Goal: Obtain resource: Obtain resource

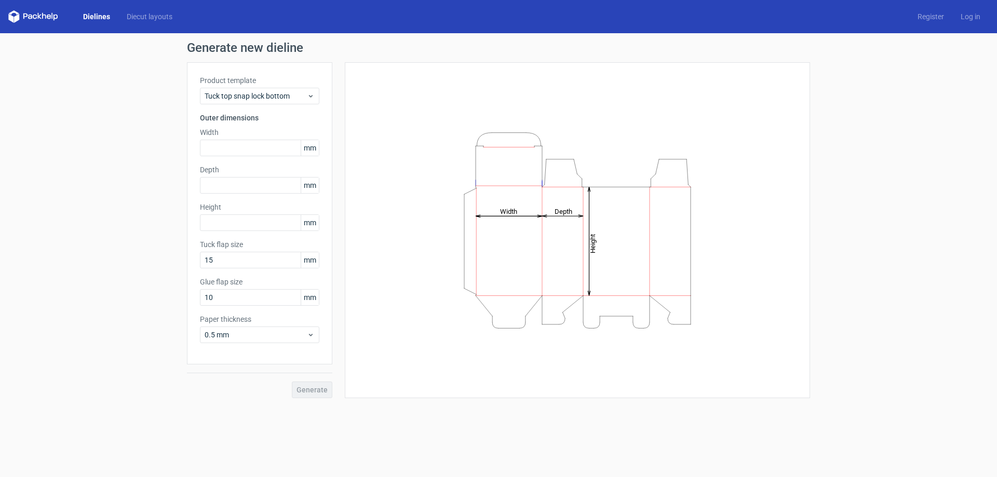
click at [581, 217] on icon "Height Depth Width" at bounding box center [578, 231] width 312 height 208
click at [258, 96] on span "Tuck top snap lock bottom" at bounding box center [256, 96] width 102 height 10
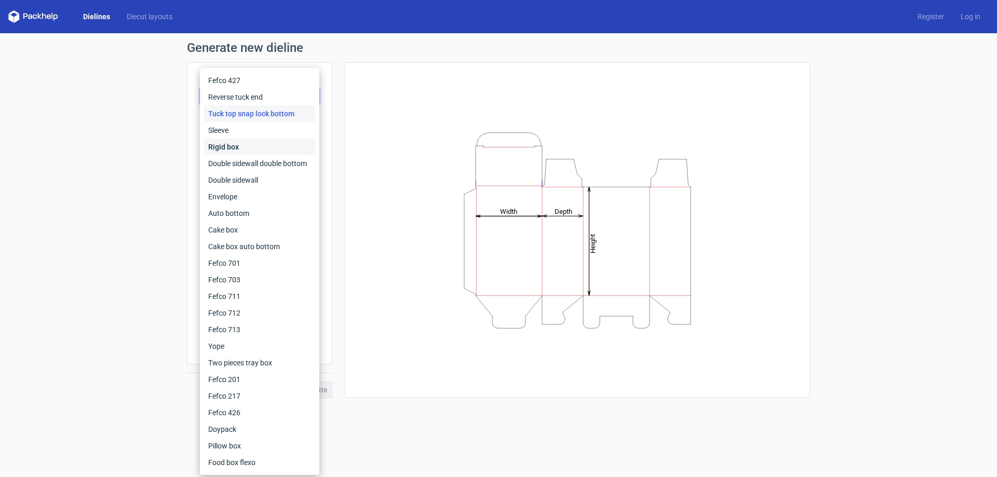
click at [250, 143] on div "Rigid box" at bounding box center [259, 147] width 111 height 17
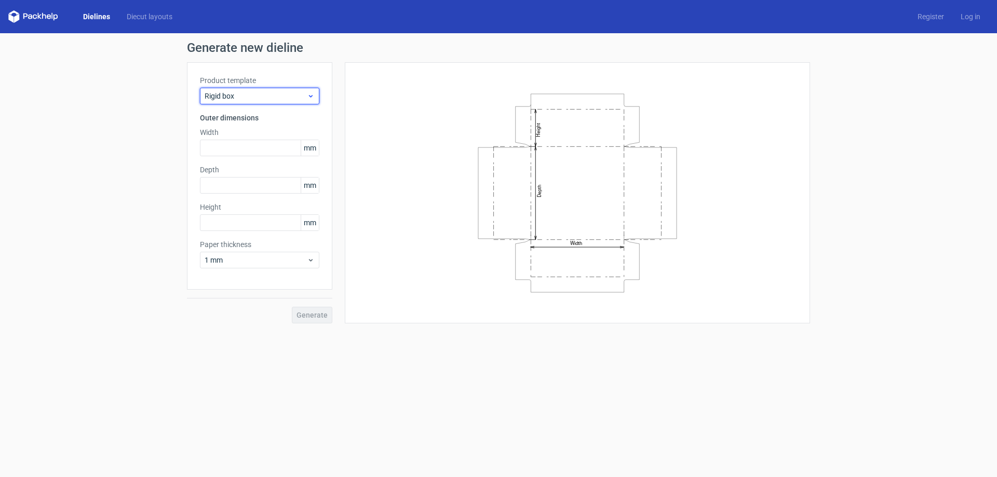
click at [261, 95] on span "Rigid box" at bounding box center [256, 96] width 102 height 10
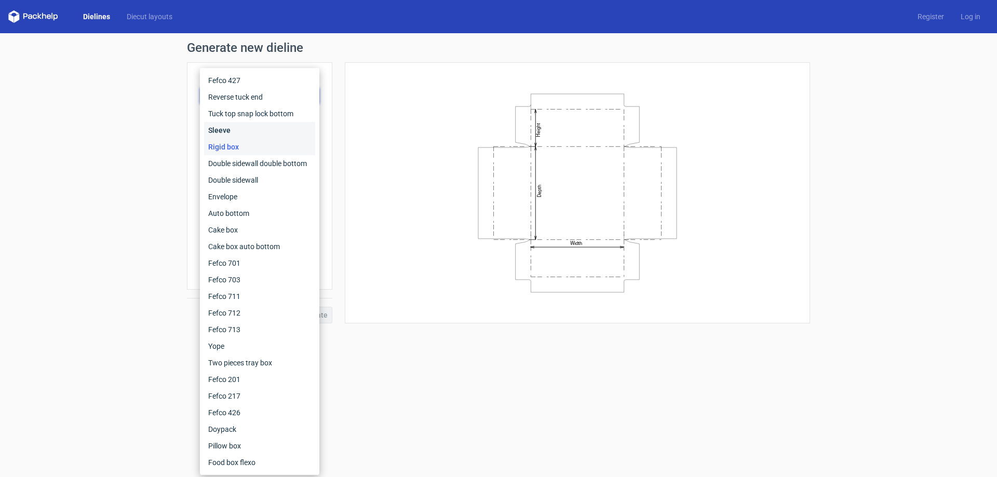
click at [249, 133] on div "Sleeve" at bounding box center [259, 130] width 111 height 17
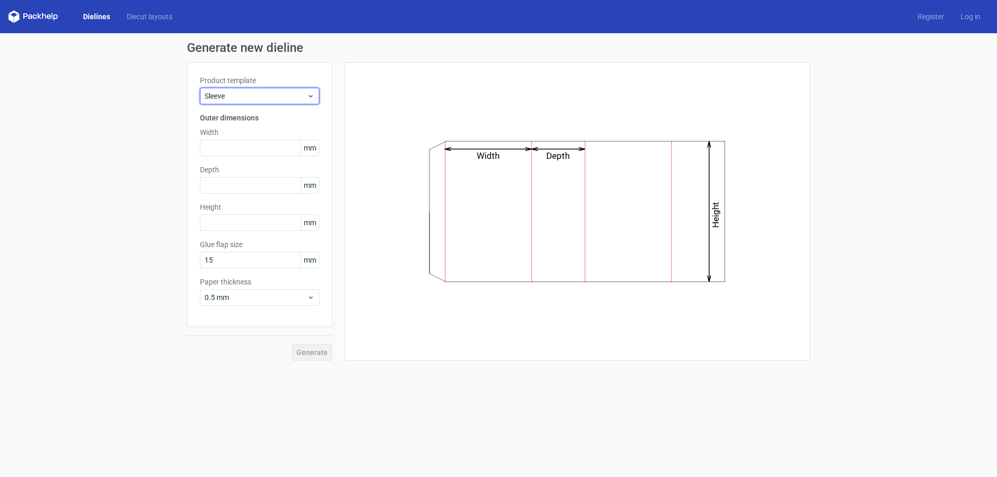
click at [248, 92] on span "Sleeve" at bounding box center [256, 96] width 102 height 10
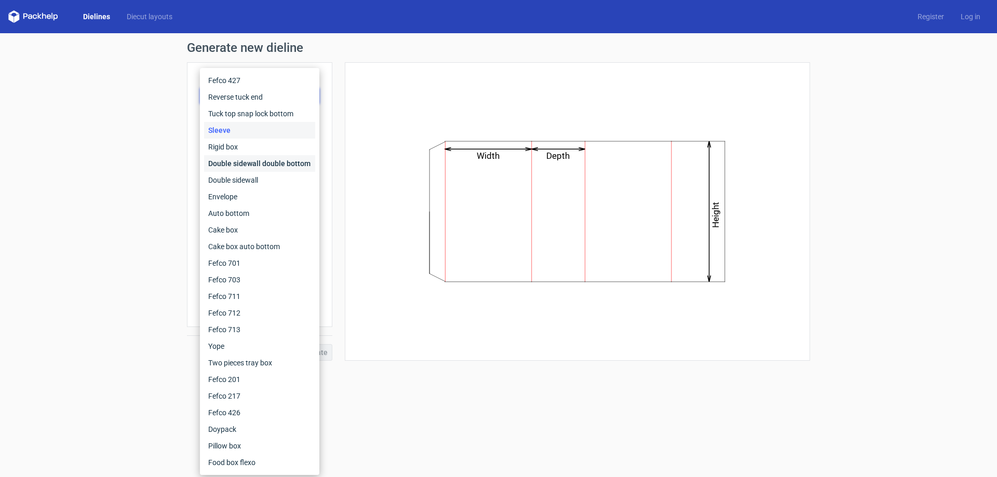
click at [235, 160] on div "Double sidewall double bottom" at bounding box center [259, 163] width 111 height 17
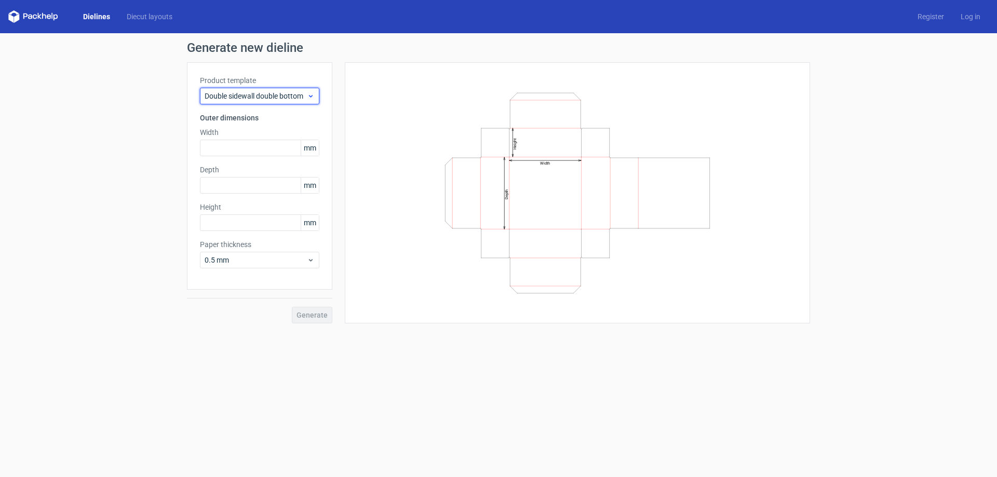
click at [246, 91] on span "Double sidewall double bottom" at bounding box center [256, 96] width 102 height 10
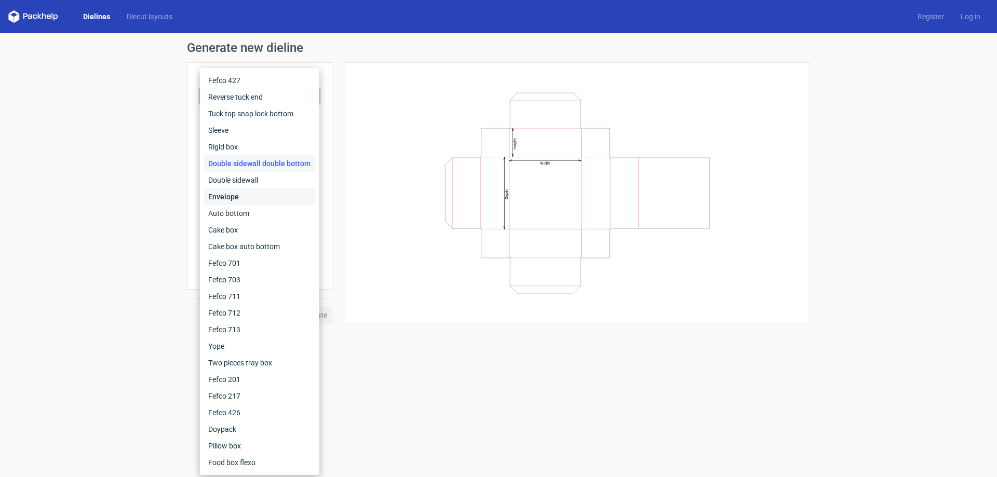
click at [246, 192] on div "Envelope" at bounding box center [259, 196] width 111 height 17
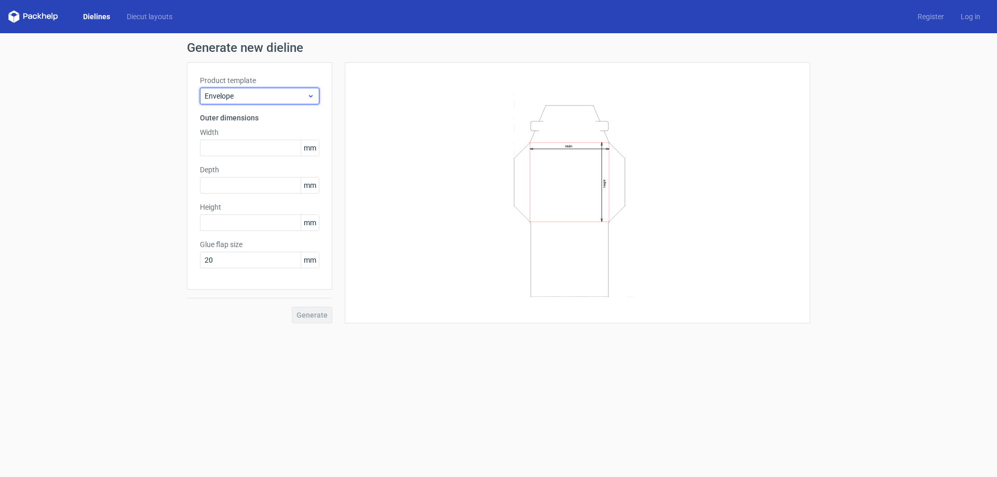
click at [267, 89] on div "Envelope" at bounding box center [259, 96] width 119 height 17
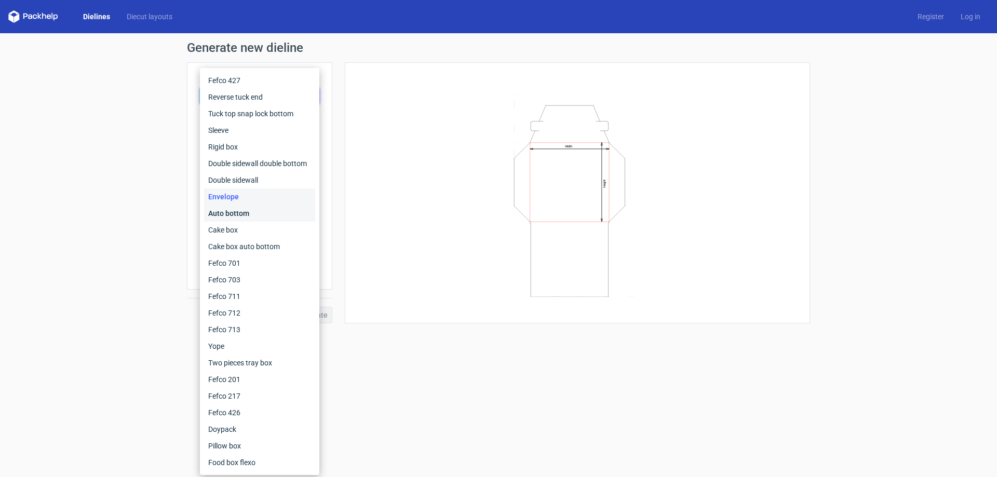
click at [276, 212] on div "Auto bottom" at bounding box center [259, 213] width 111 height 17
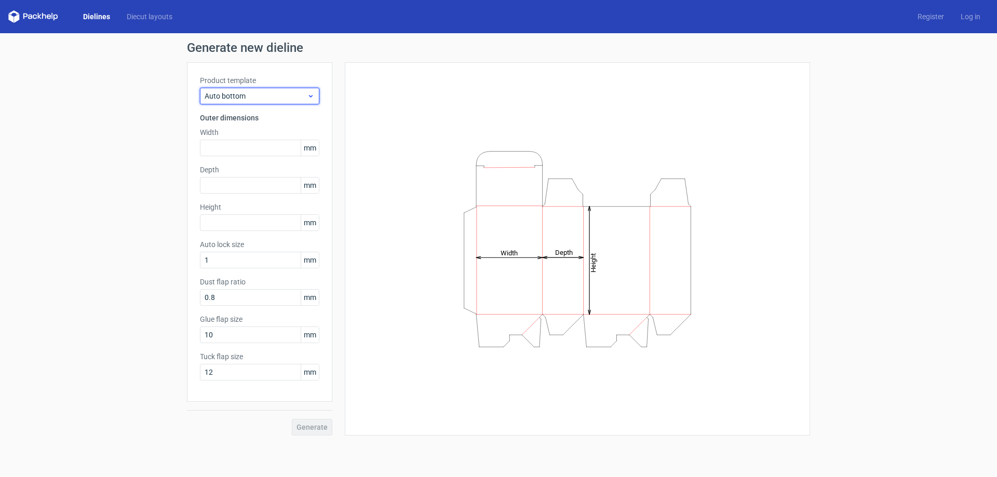
click at [275, 96] on span "Auto bottom" at bounding box center [256, 96] width 102 height 10
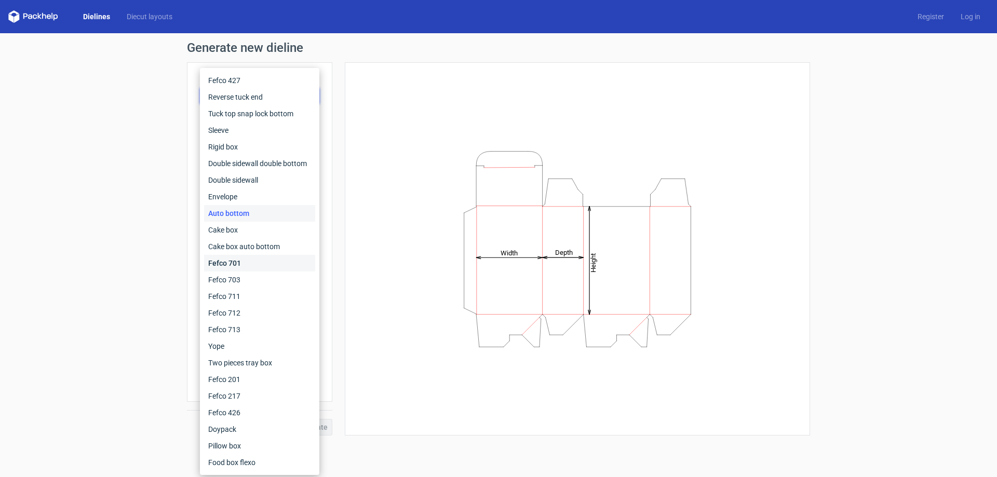
click at [255, 265] on div "Fefco 701" at bounding box center [259, 263] width 111 height 17
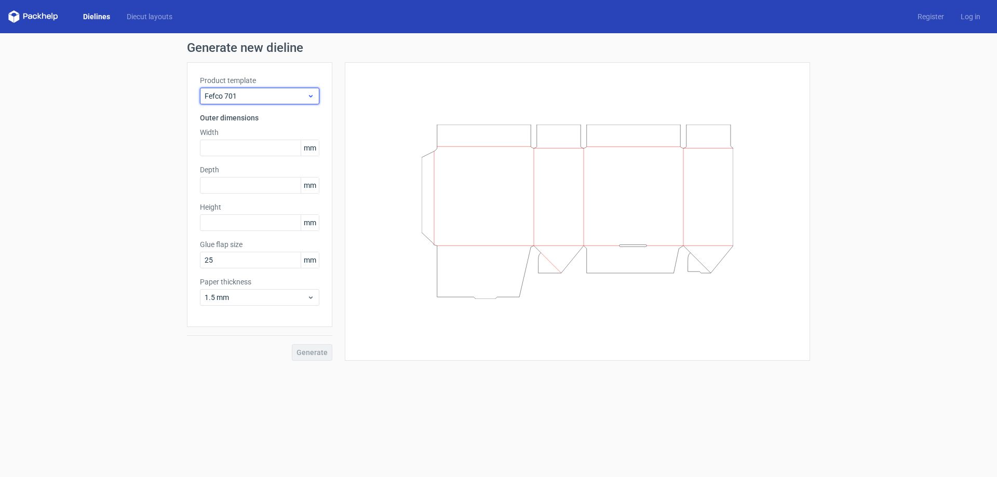
click at [262, 97] on span "Fefco 701" at bounding box center [256, 96] width 102 height 10
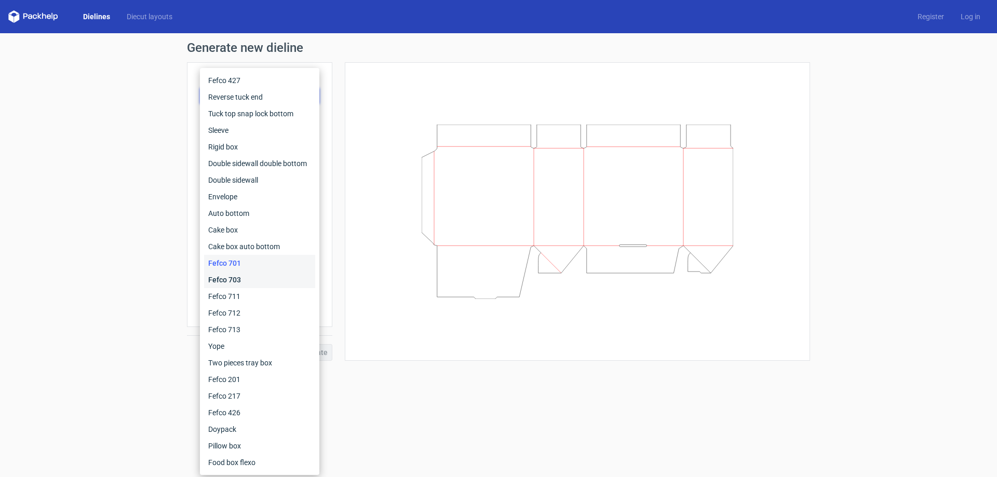
click at [245, 277] on div "Fefco 703" at bounding box center [259, 280] width 111 height 17
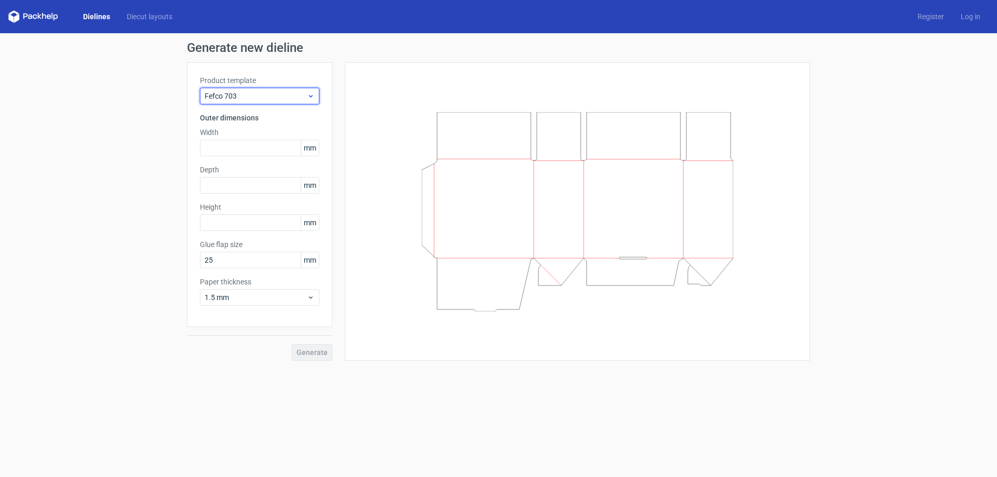
click at [255, 96] on span "Fefco 703" at bounding box center [256, 96] width 102 height 10
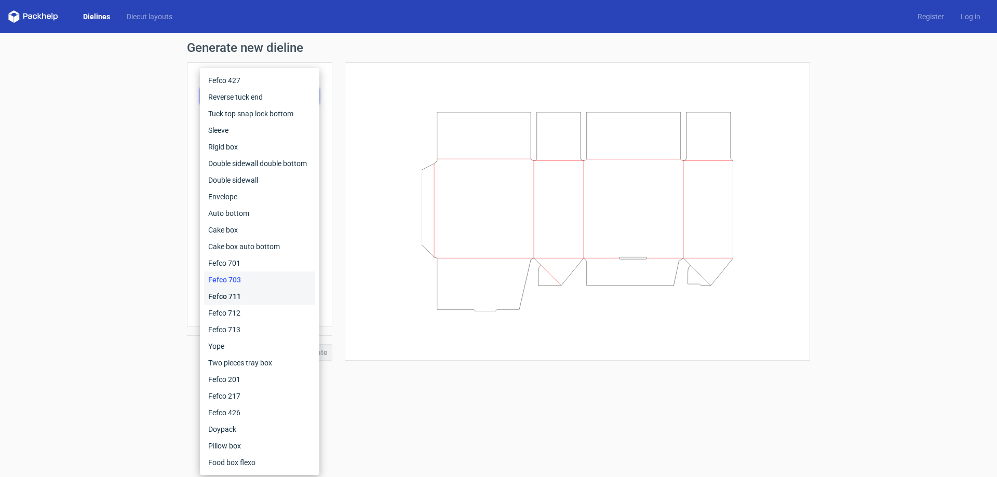
click at [245, 294] on div "Fefco 711" at bounding box center [259, 296] width 111 height 17
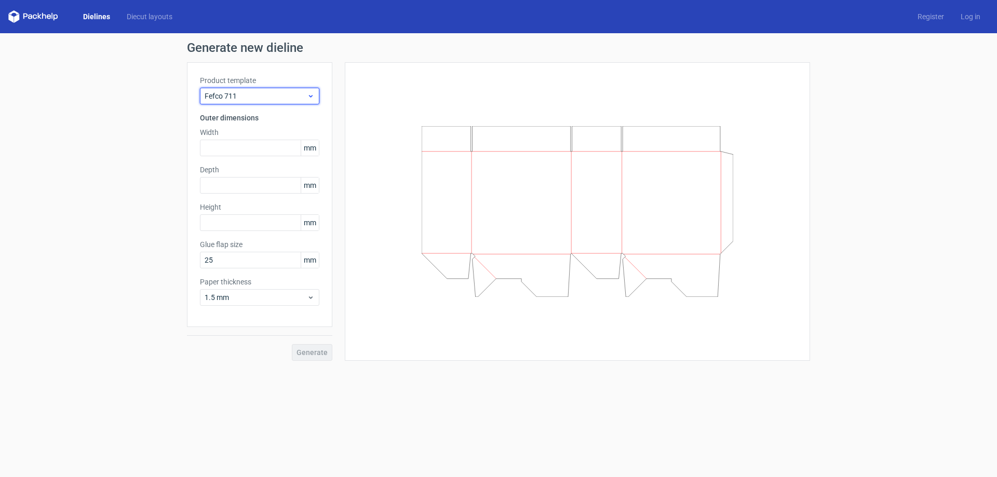
click at [259, 100] on span "Fefco 711" at bounding box center [256, 96] width 102 height 10
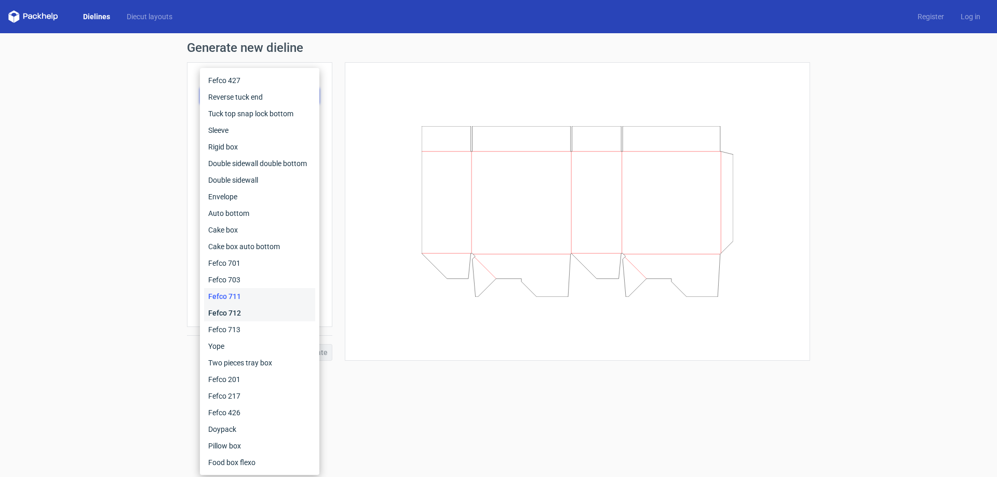
click at [248, 314] on div "Fefco 712" at bounding box center [259, 313] width 111 height 17
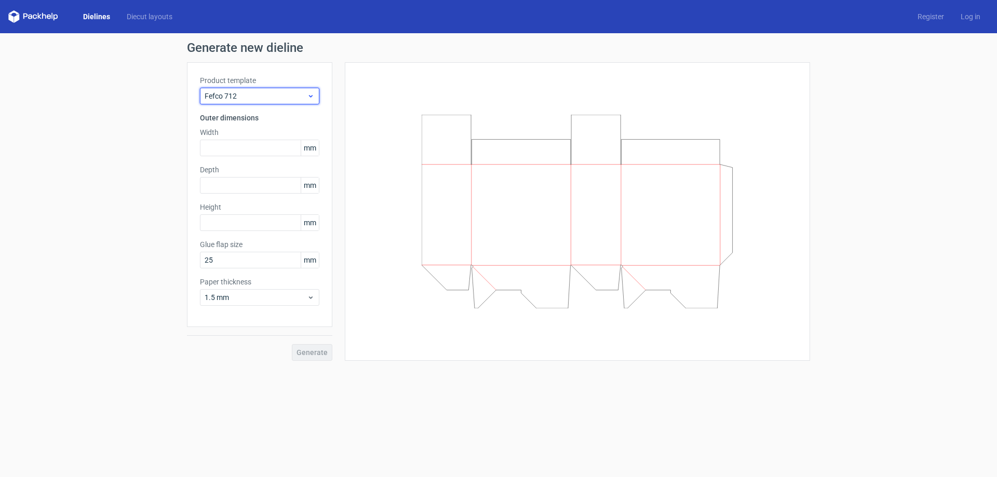
click at [255, 98] on span "Fefco 712" at bounding box center [256, 96] width 102 height 10
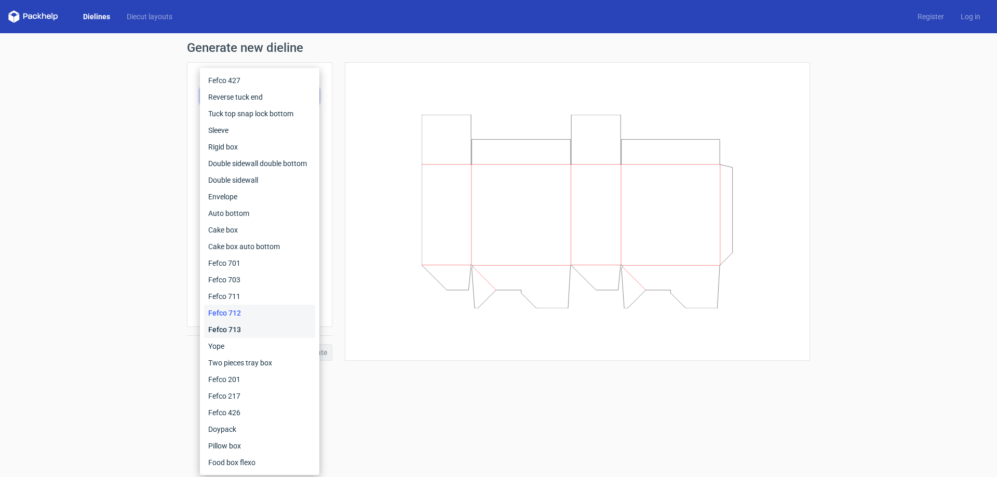
click at [249, 330] on div "Fefco 713" at bounding box center [259, 329] width 111 height 17
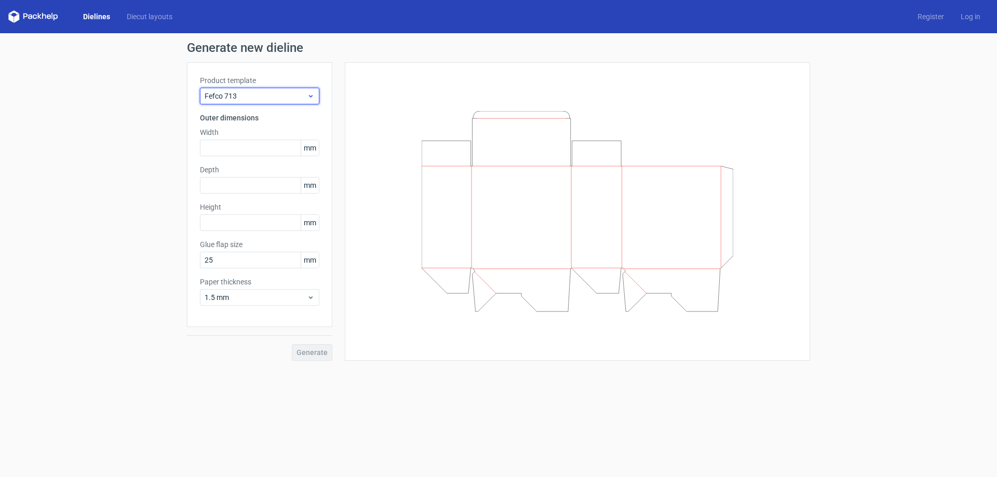
click at [258, 94] on span "Fefco 713" at bounding box center [256, 96] width 102 height 10
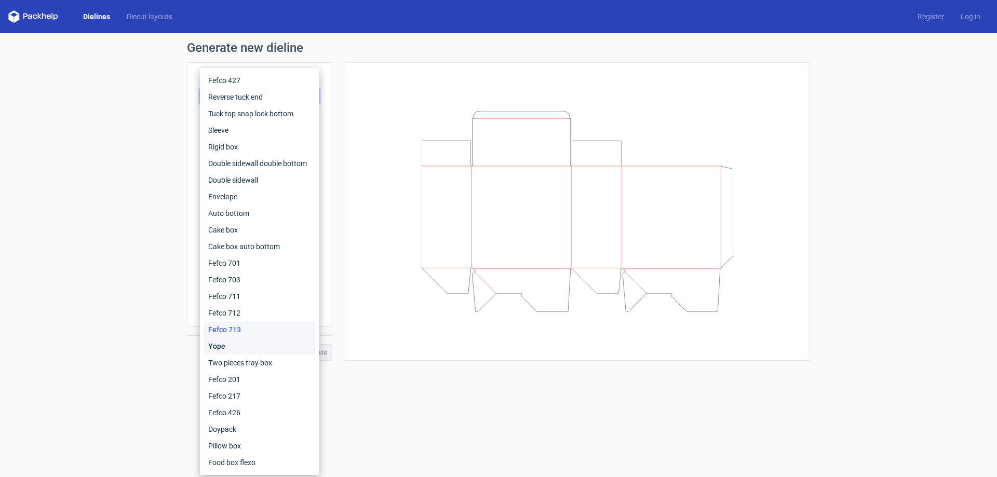
click at [241, 341] on div "Yope" at bounding box center [259, 346] width 111 height 17
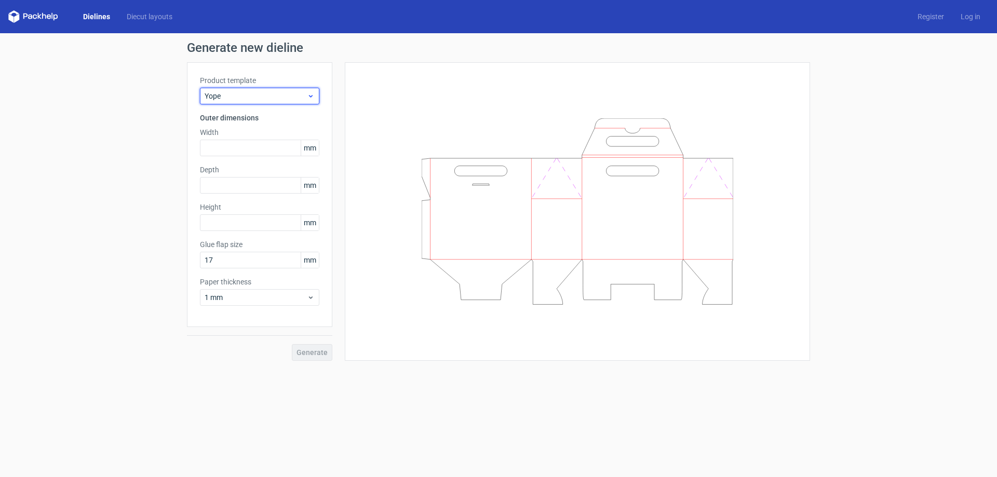
click at [260, 97] on span "Yope" at bounding box center [256, 96] width 102 height 10
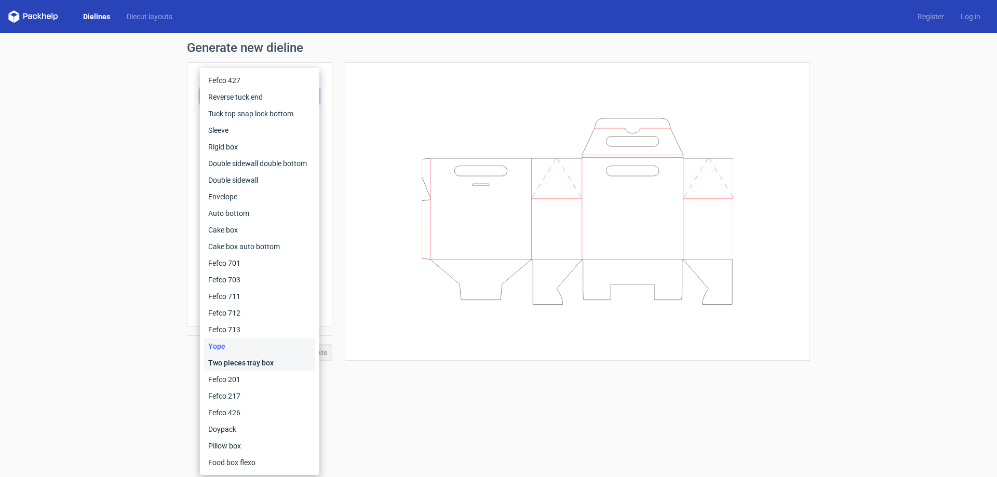
click at [256, 363] on div "Two pieces tray box" at bounding box center [259, 363] width 111 height 17
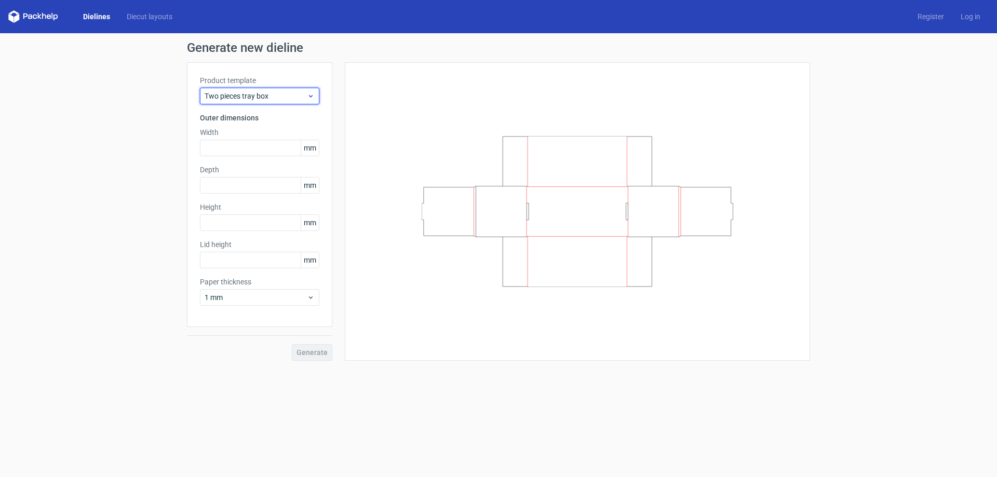
click at [267, 97] on span "Two pieces tray box" at bounding box center [256, 96] width 102 height 10
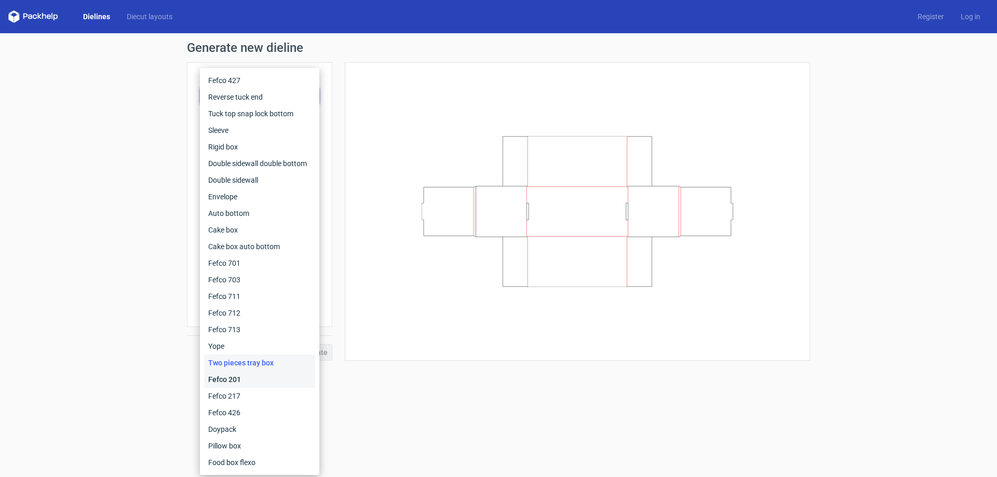
click at [257, 383] on div "Fefco 201" at bounding box center [259, 379] width 111 height 17
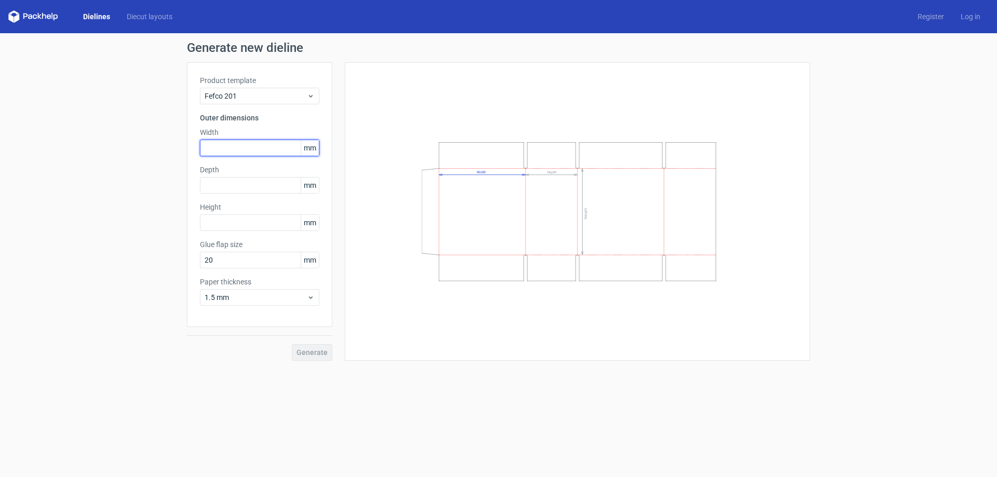
click at [239, 149] on input "text" at bounding box center [259, 148] width 119 height 17
type input "502"
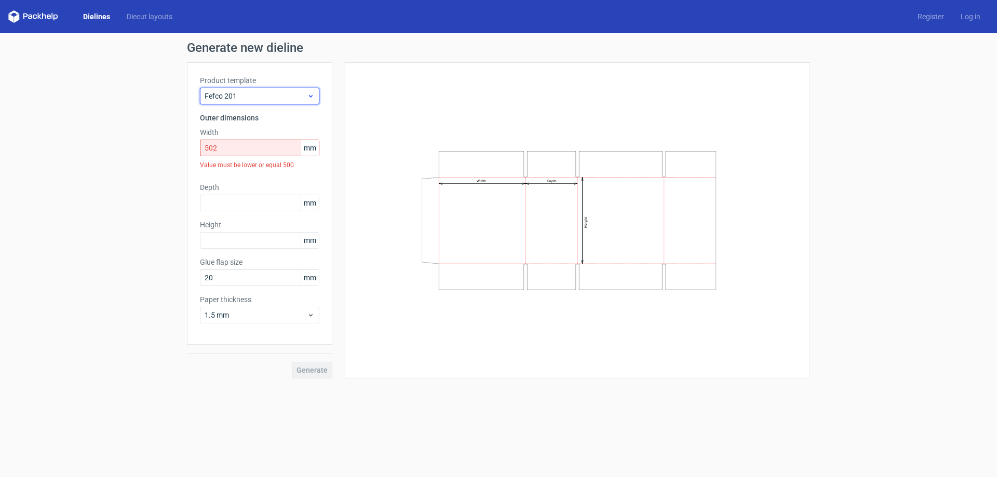
click at [247, 100] on span "Fefco 201" at bounding box center [256, 96] width 102 height 10
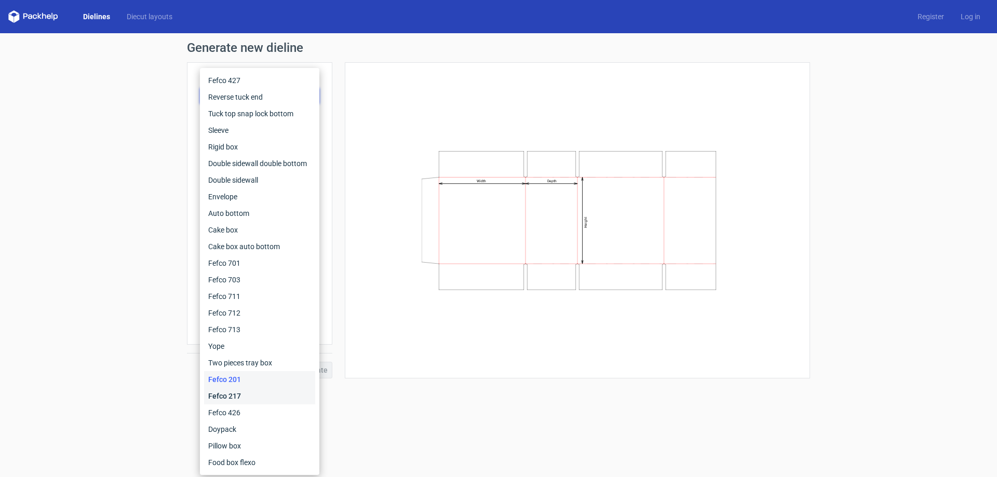
click at [238, 401] on div "Fefco 217" at bounding box center [259, 396] width 111 height 17
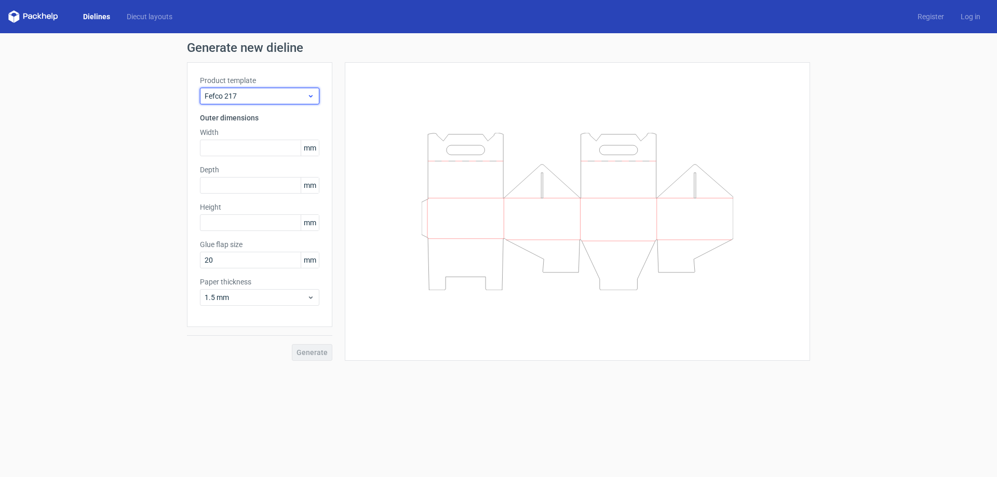
click at [238, 100] on span "Fefco 217" at bounding box center [256, 96] width 102 height 10
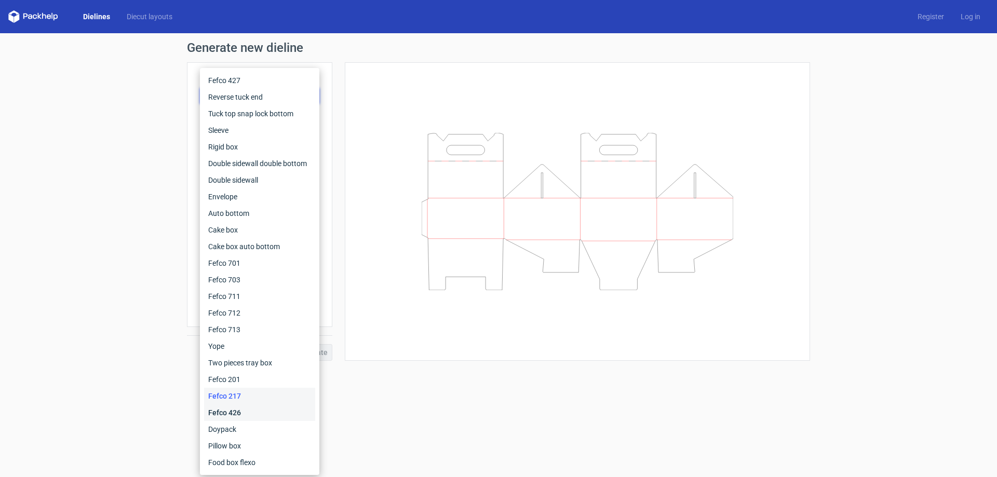
click at [262, 418] on div "Fefco 426" at bounding box center [259, 413] width 111 height 17
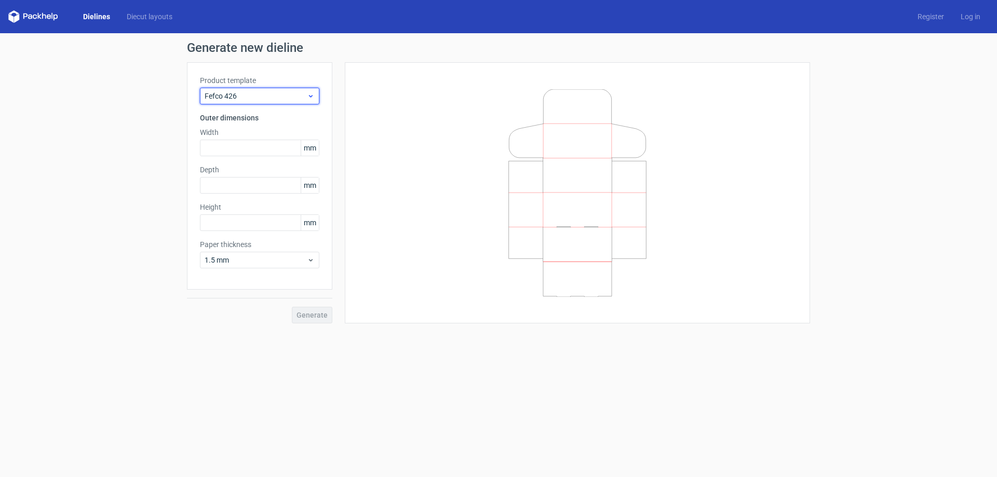
click at [265, 99] on span "Fefco 426" at bounding box center [256, 96] width 102 height 10
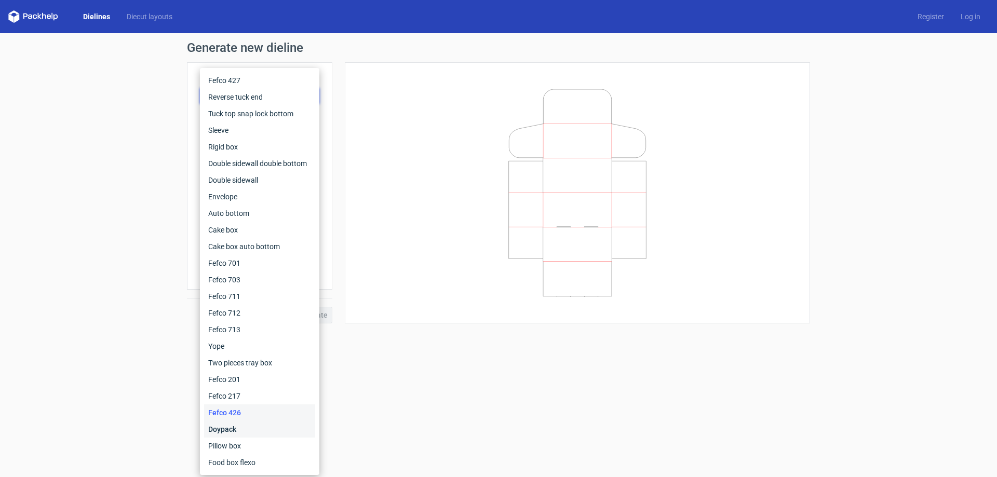
click at [259, 433] on div "Doypack" at bounding box center [259, 429] width 111 height 17
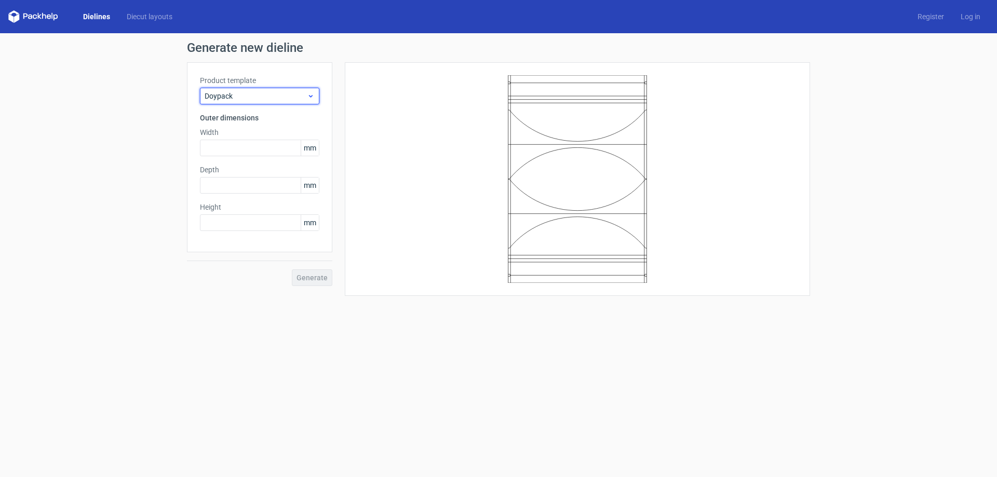
click at [262, 99] on span "Doypack" at bounding box center [256, 96] width 102 height 10
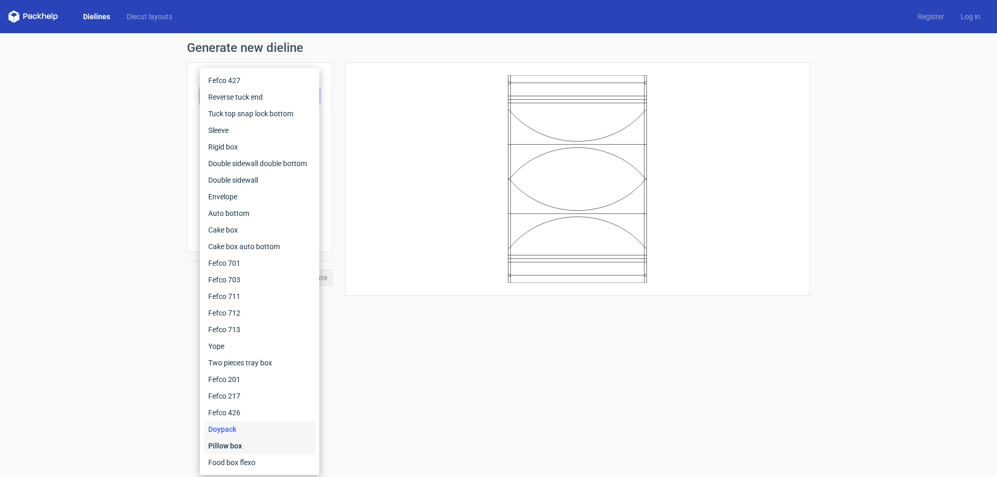
click at [246, 448] on div "Pillow box" at bounding box center [259, 446] width 111 height 17
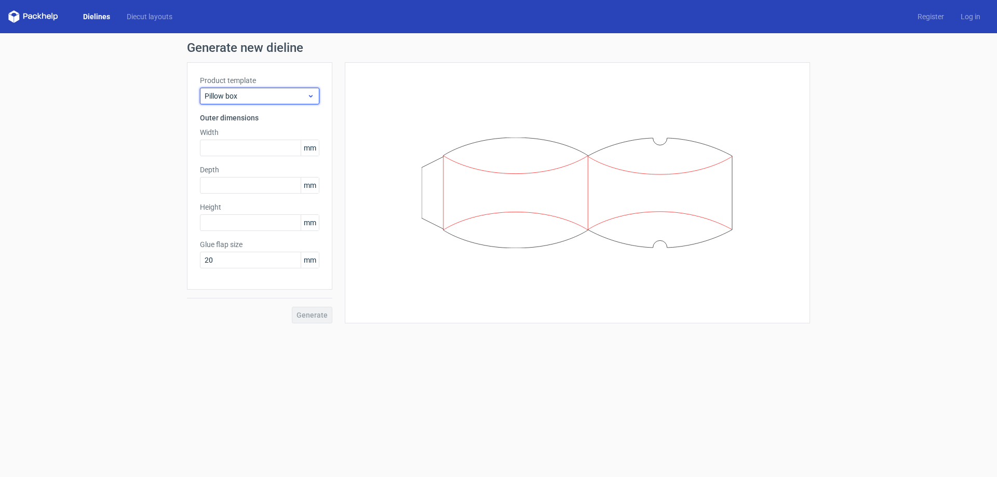
click at [278, 98] on span "Pillow box" at bounding box center [256, 96] width 102 height 10
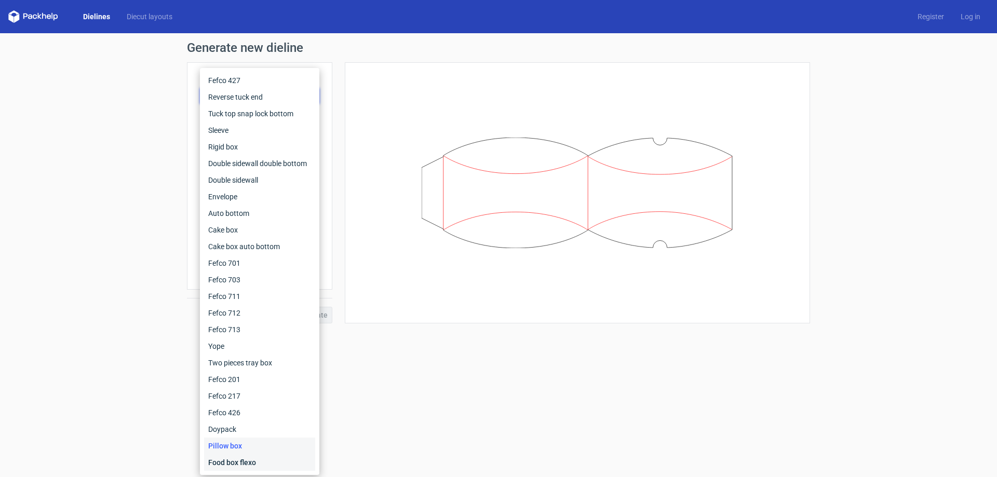
click at [241, 459] on div "Food box flexo" at bounding box center [259, 462] width 111 height 17
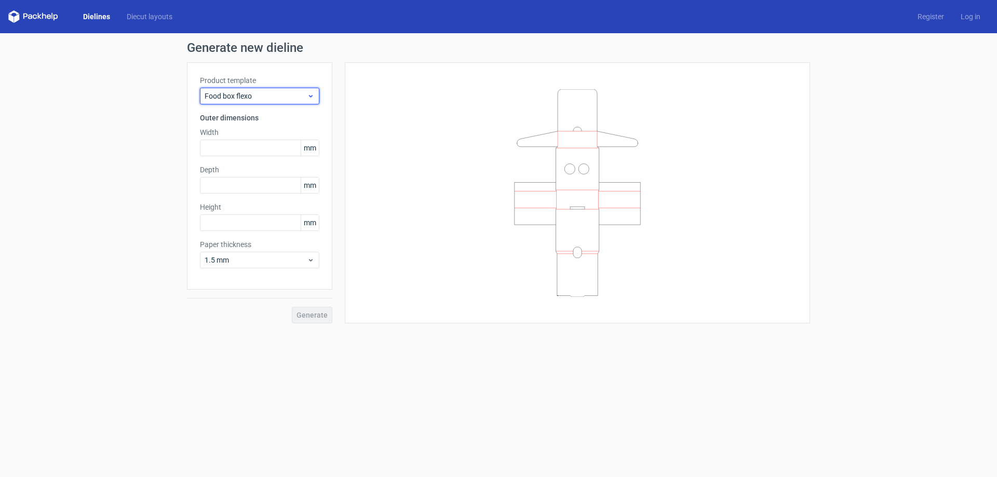
click at [250, 100] on span "Food box flexo" at bounding box center [256, 96] width 102 height 10
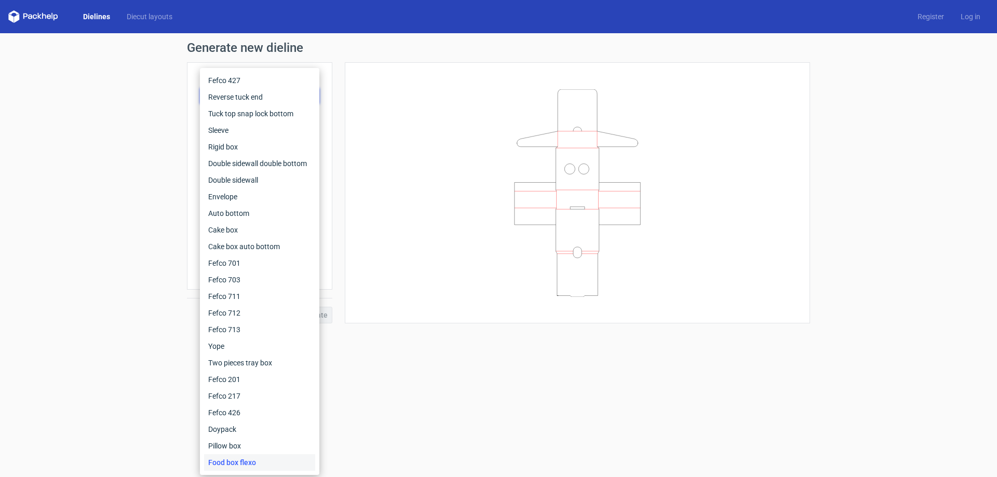
click at [370, 322] on div at bounding box center [577, 192] width 465 height 261
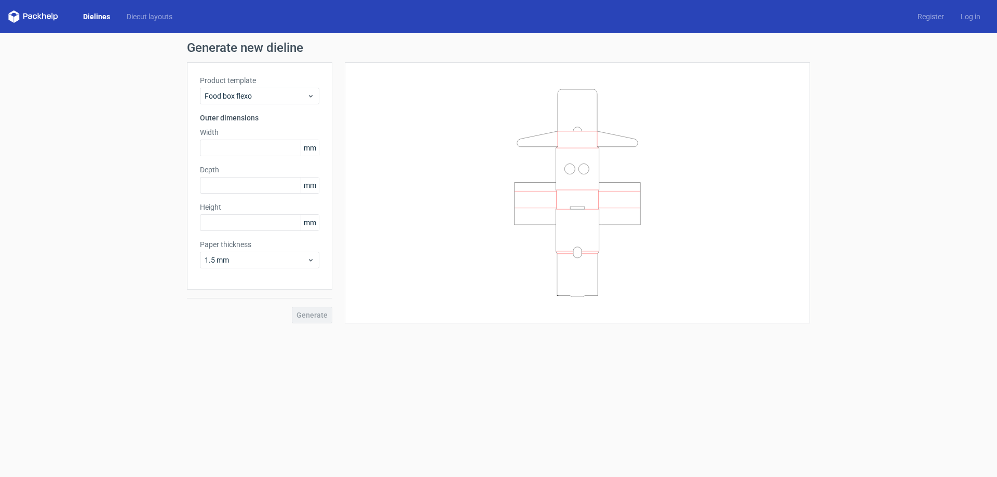
click at [282, 271] on div "Product template Food box flexo Outer dimensions Width mm Depth mm Height mm Pa…" at bounding box center [259, 175] width 145 height 227
click at [282, 265] on span "1.5 mm" at bounding box center [256, 260] width 102 height 10
click at [262, 369] on div "4 mm" at bounding box center [259, 366] width 111 height 17
drag, startPoint x: 327, startPoint y: 314, endPoint x: 314, endPoint y: 267, distance: 48.4
click at [326, 315] on div "Generate" at bounding box center [259, 307] width 145 height 34
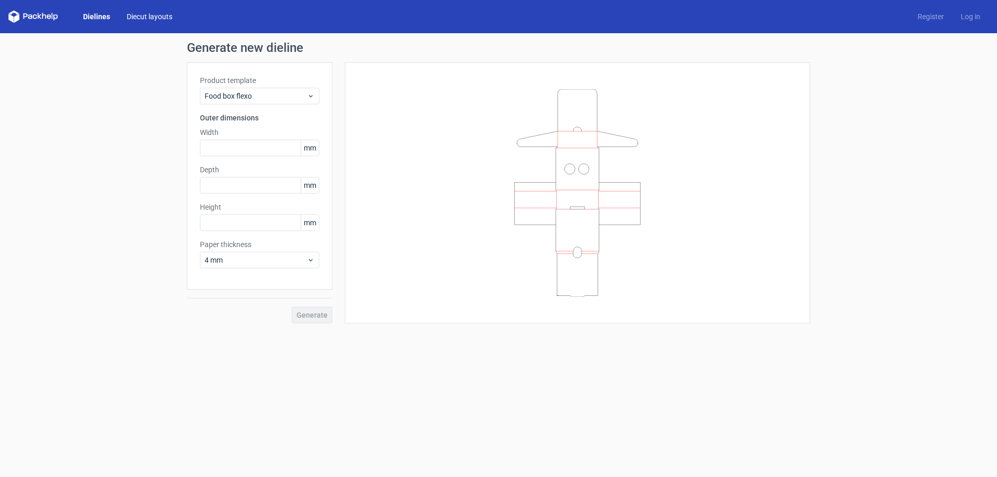
drag, startPoint x: 157, startPoint y: 19, endPoint x: 159, endPoint y: 30, distance: 11.6
click at [157, 20] on link "Diecut layouts" at bounding box center [149, 16] width 62 height 10
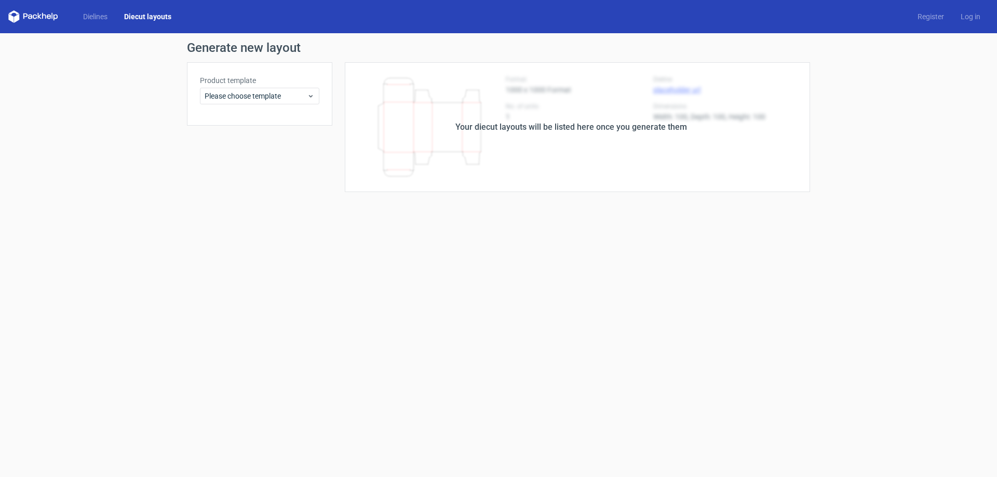
drag, startPoint x: 531, startPoint y: 119, endPoint x: 396, endPoint y: 147, distance: 137.9
click at [531, 120] on div "Your diecut layouts will be listed here once you generate them" at bounding box center [571, 127] width 478 height 130
